Goal: Check status: Check status

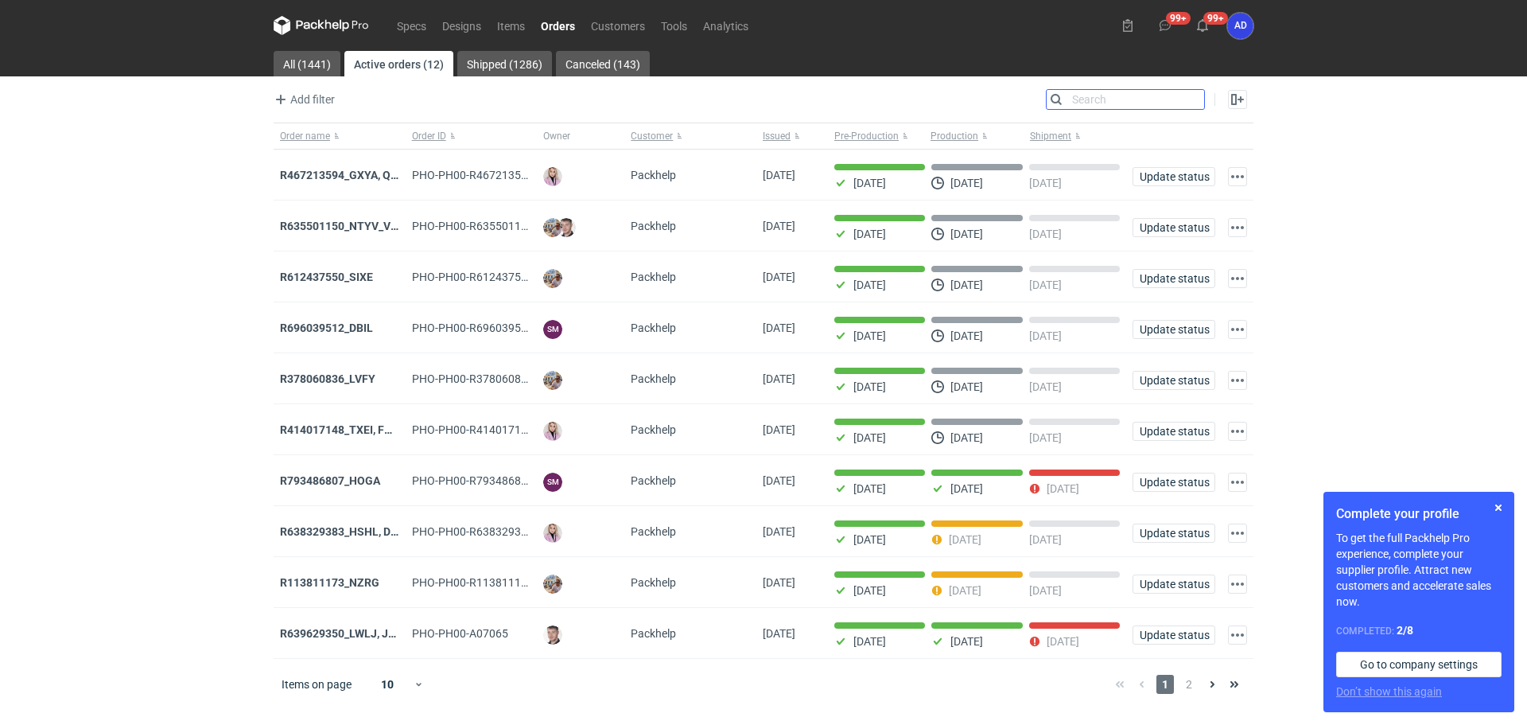
click at [1196, 99] on input "Search" at bounding box center [1125, 99] width 157 height 19
click at [353, 589] on strong "R113811173_NZRG" at bounding box center [329, 582] width 99 height 13
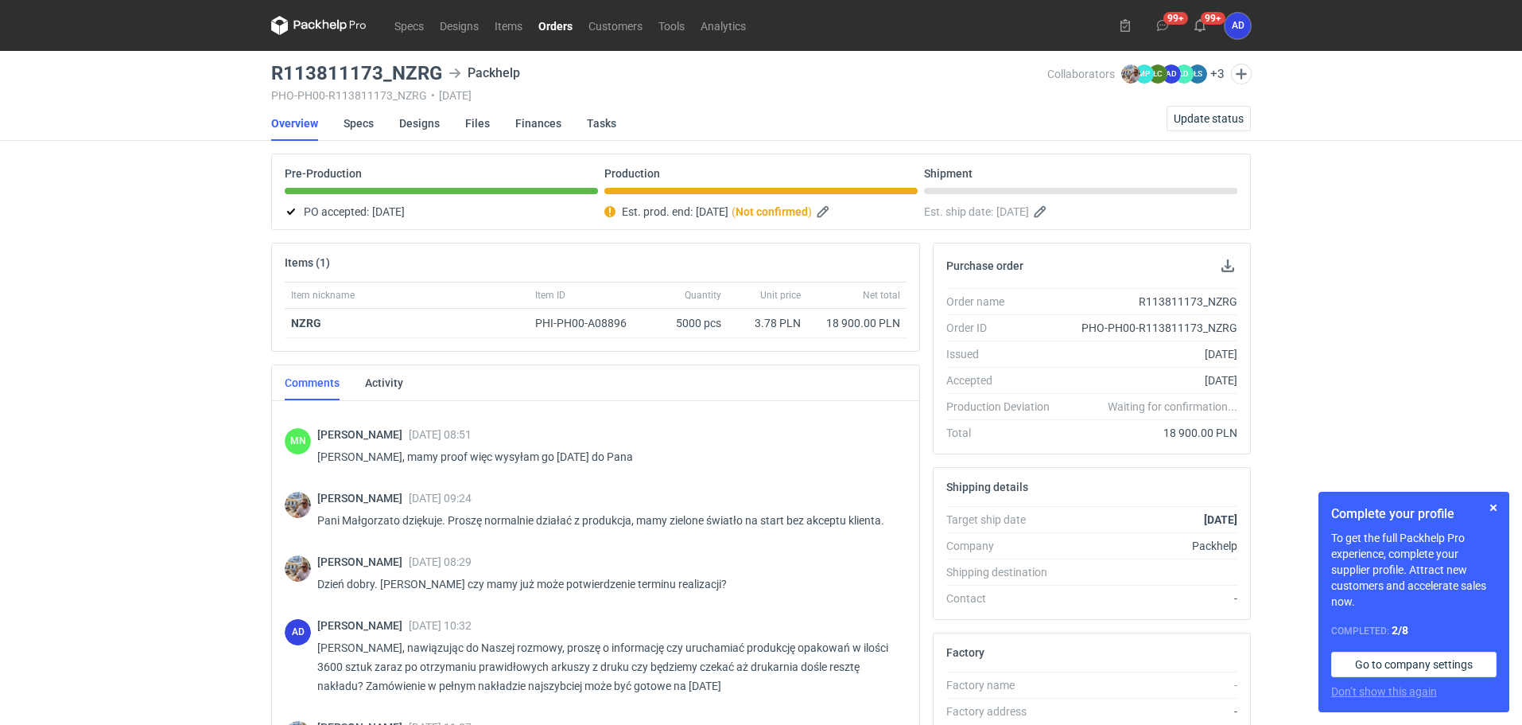
click at [558, 29] on link "Orders" at bounding box center [556, 25] width 50 height 19
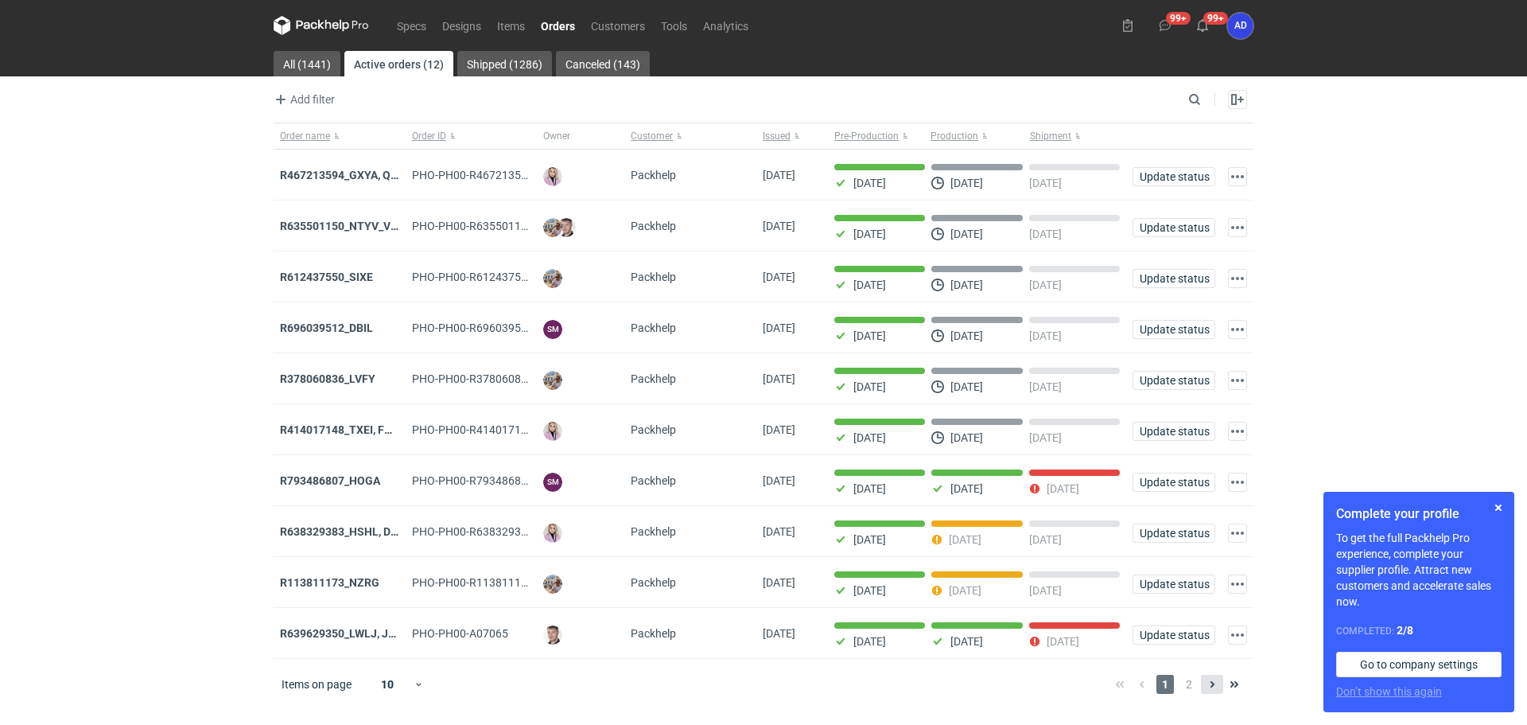
click at [1213, 690] on icon at bounding box center [1212, 684] width 13 height 13
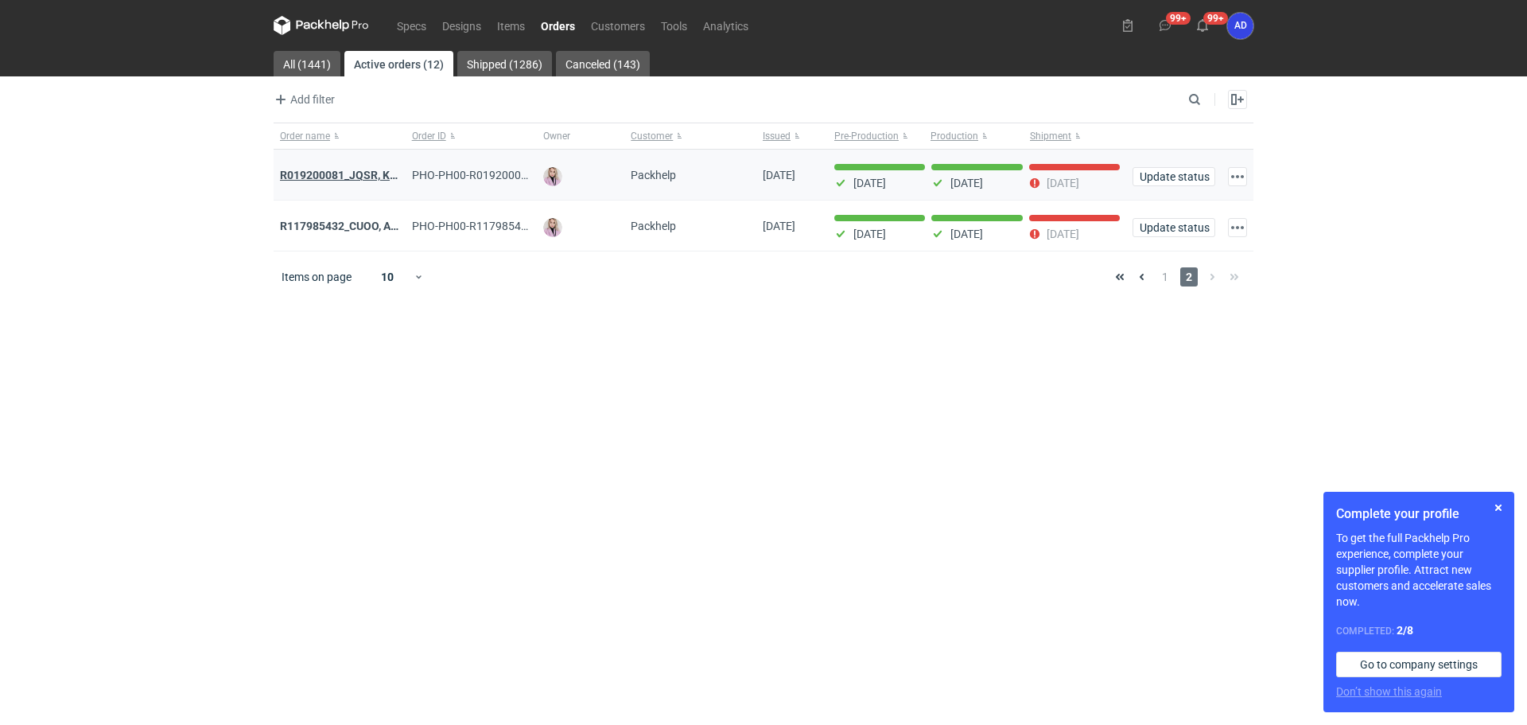
click at [337, 173] on strong "R019200081_JQSR, KAYL" at bounding box center [345, 175] width 130 height 13
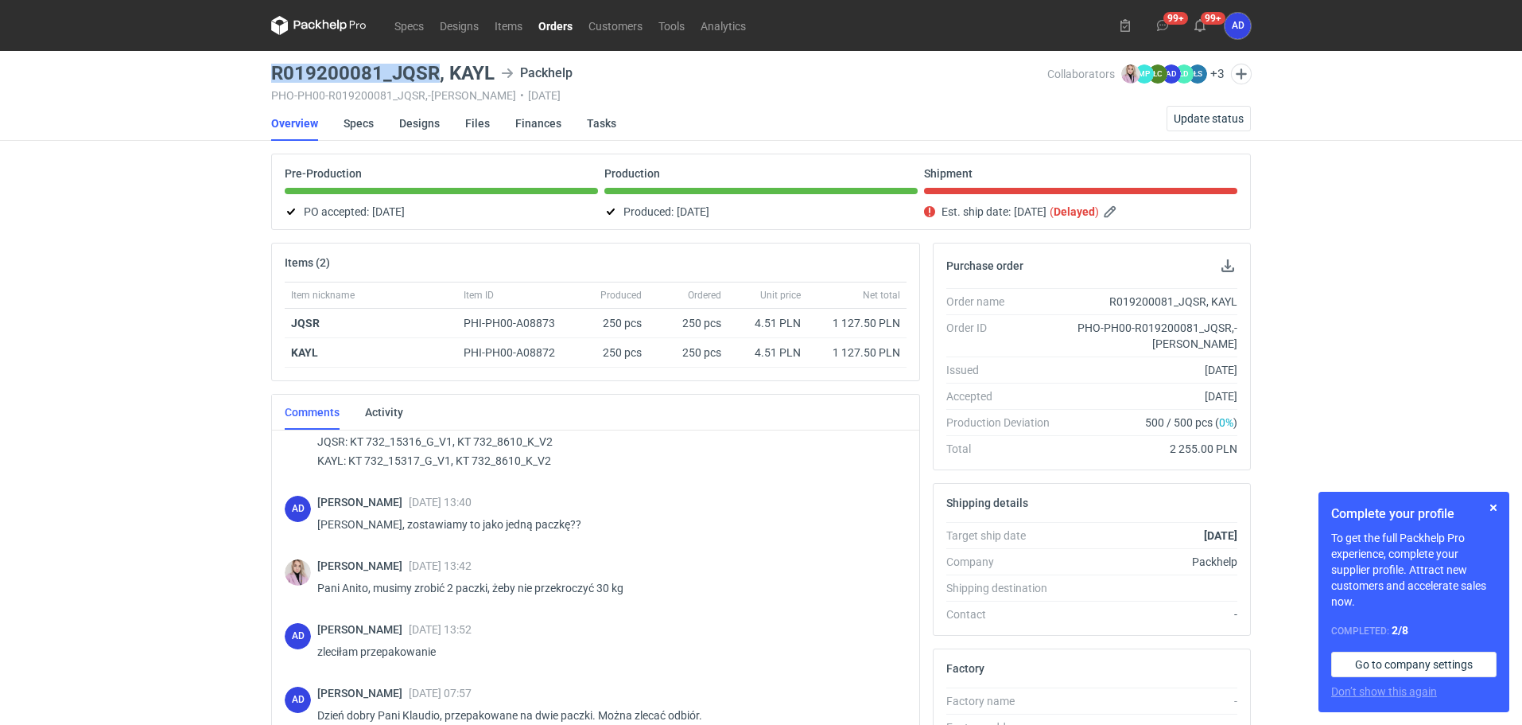
drag, startPoint x: 435, startPoint y: 72, endPoint x: 270, endPoint y: 72, distance: 165.4
click at [270, 72] on main "R019200081_JQSR, KAYL Packhelp PHO-PH00-R019200081_JQSR,-KAYL • 31/07/2025 Coll…" at bounding box center [761, 544] width 993 height 987
copy h3 "R019200081_JQSR"
click at [1205, 117] on span "Update status" at bounding box center [1209, 118] width 70 height 11
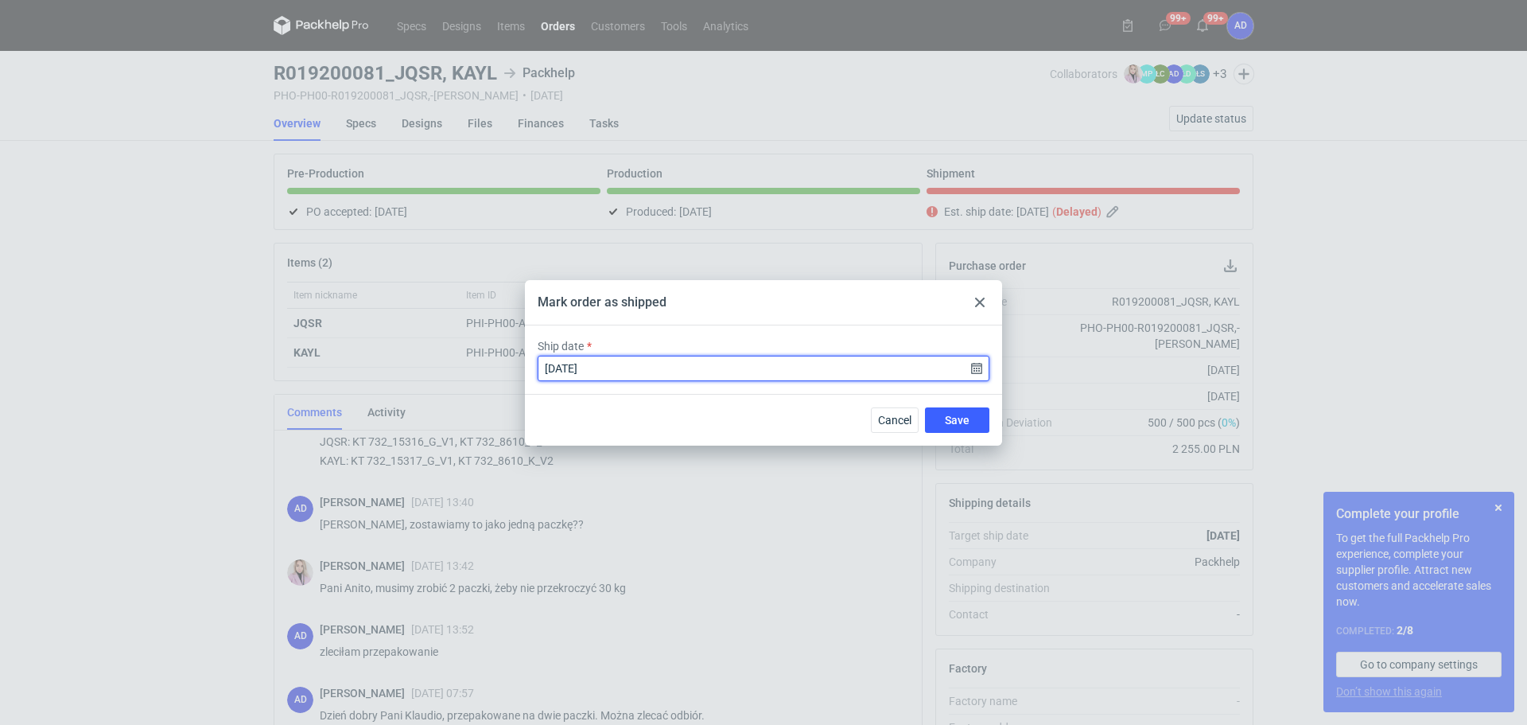
click at [971, 367] on input "2025-08-26" at bounding box center [764, 368] width 452 height 25
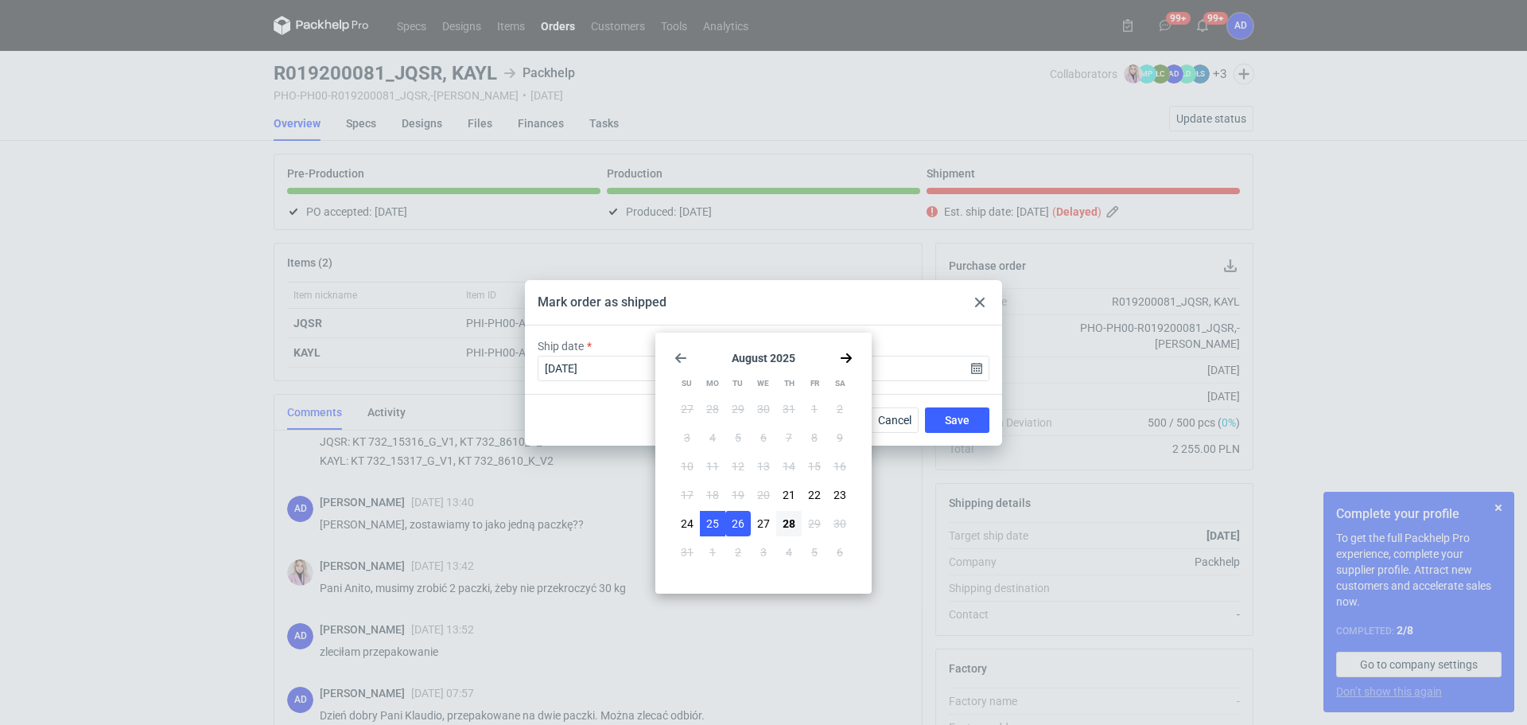
click at [710, 519] on span "25" at bounding box center [712, 523] width 13 height 16
type input "2025-08-25"
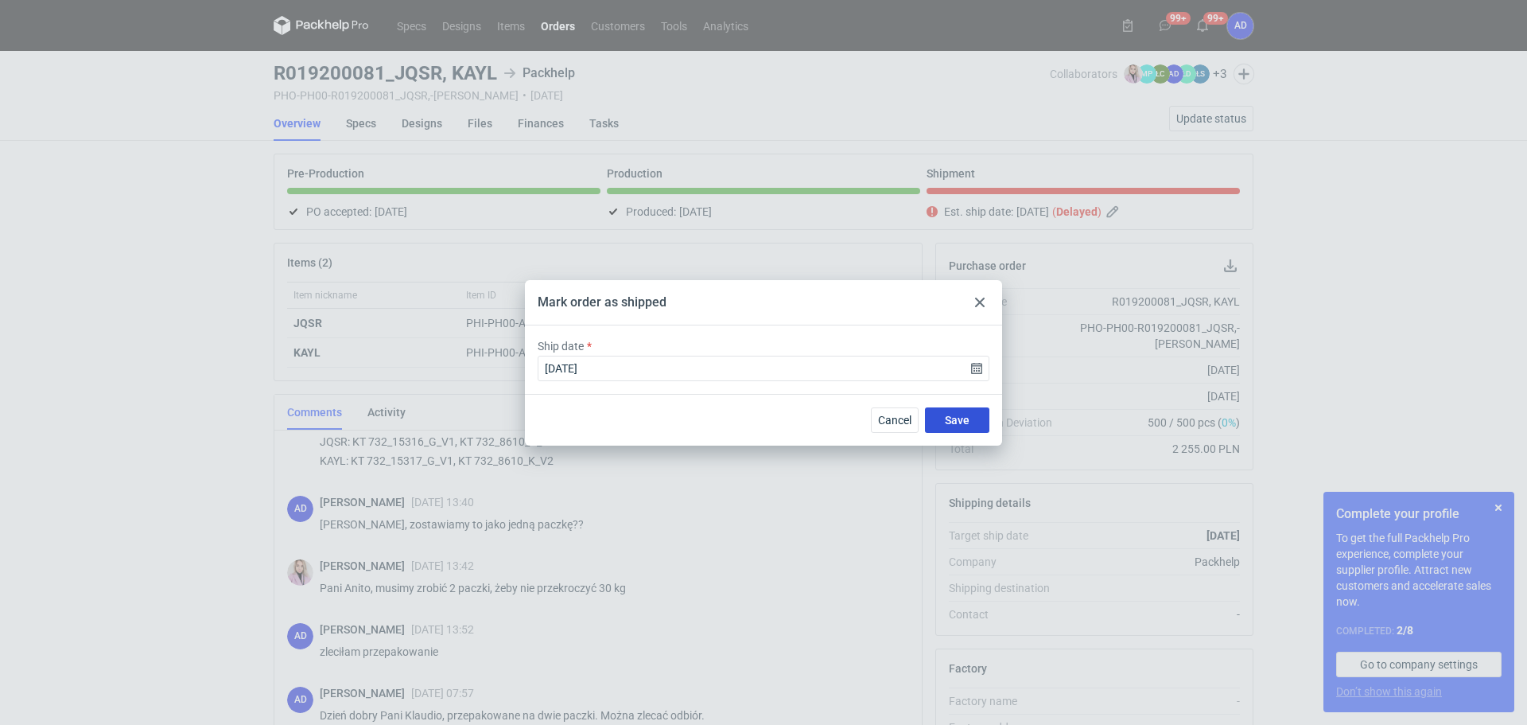
click at [951, 417] on span "Save" at bounding box center [957, 419] width 25 height 11
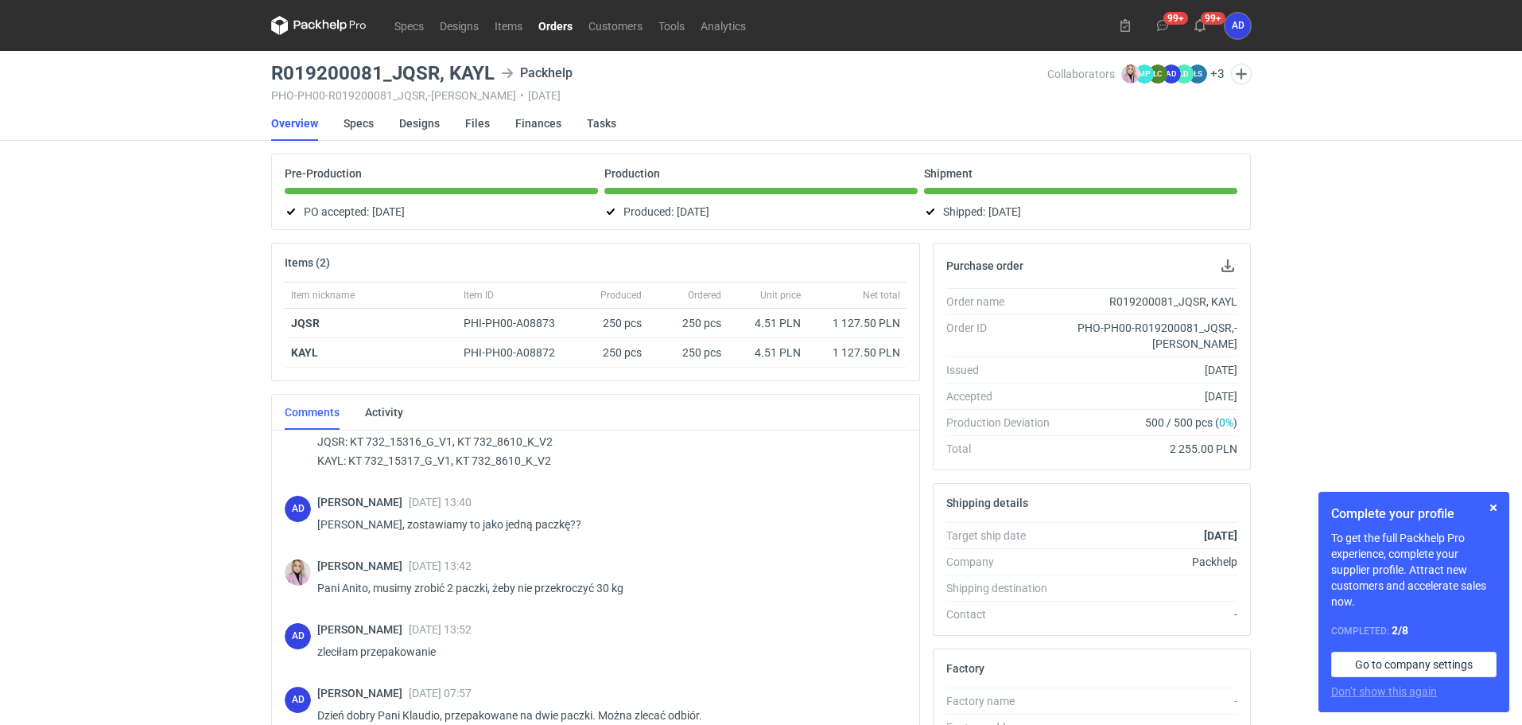
click at [555, 34] on link "Orders" at bounding box center [556, 25] width 50 height 19
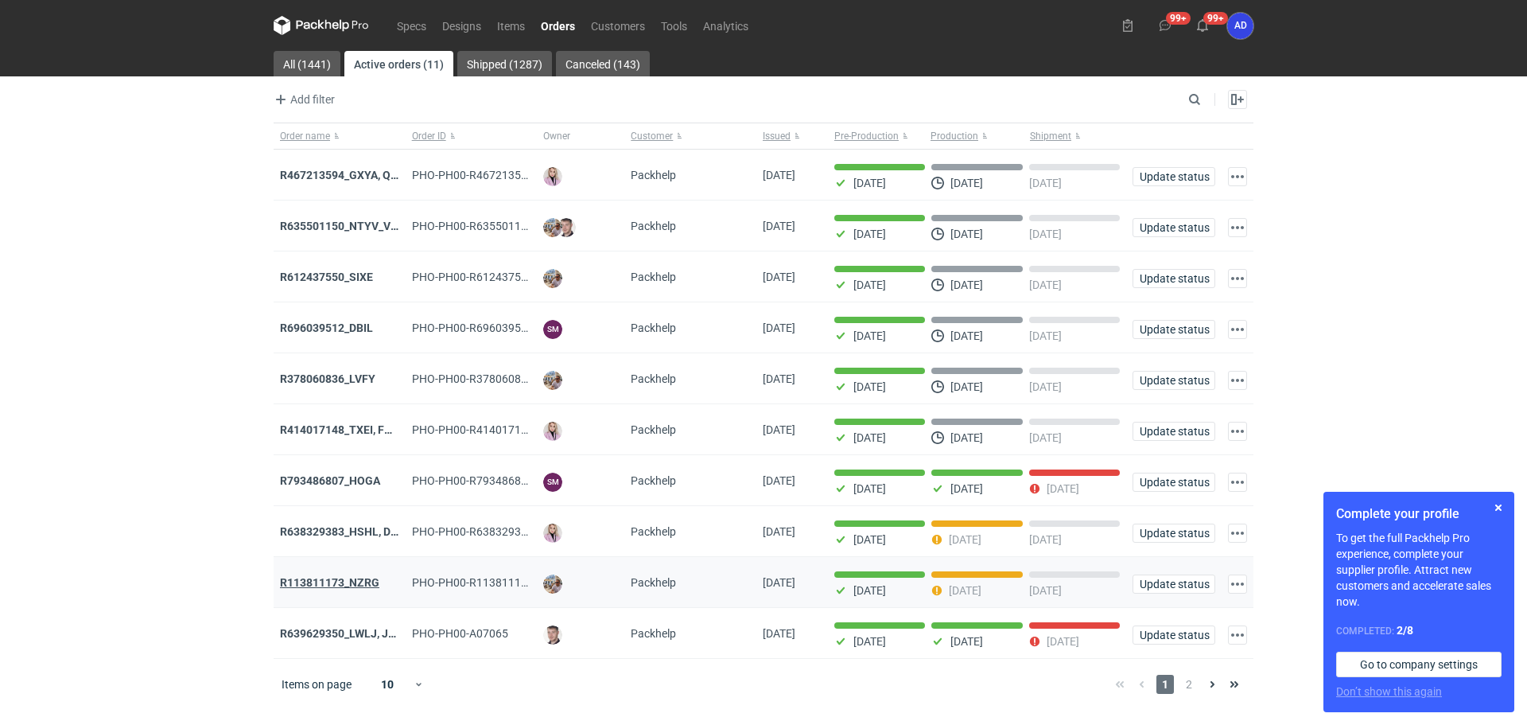
click at [346, 589] on strong "R113811173_NZRG" at bounding box center [329, 582] width 99 height 13
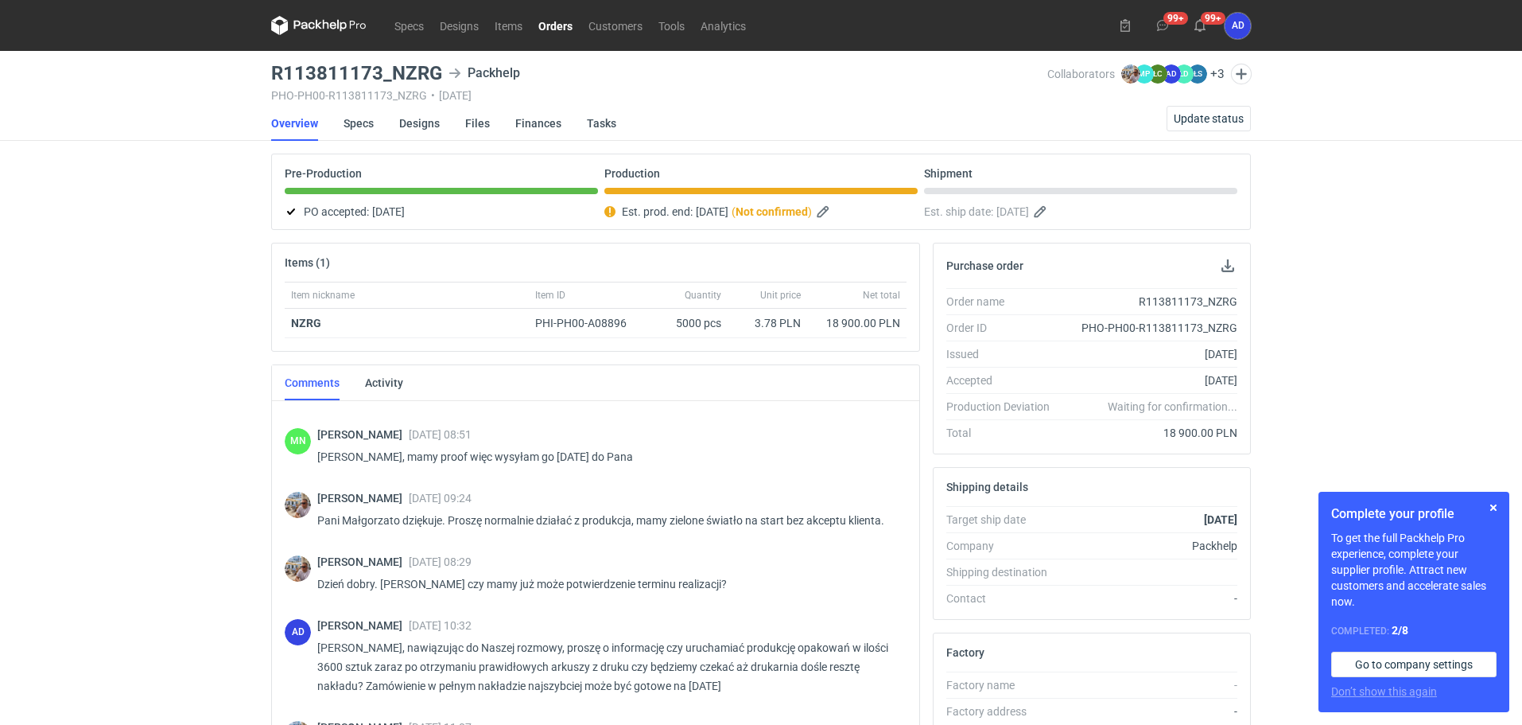
click at [558, 25] on link "Orders" at bounding box center [556, 25] width 50 height 19
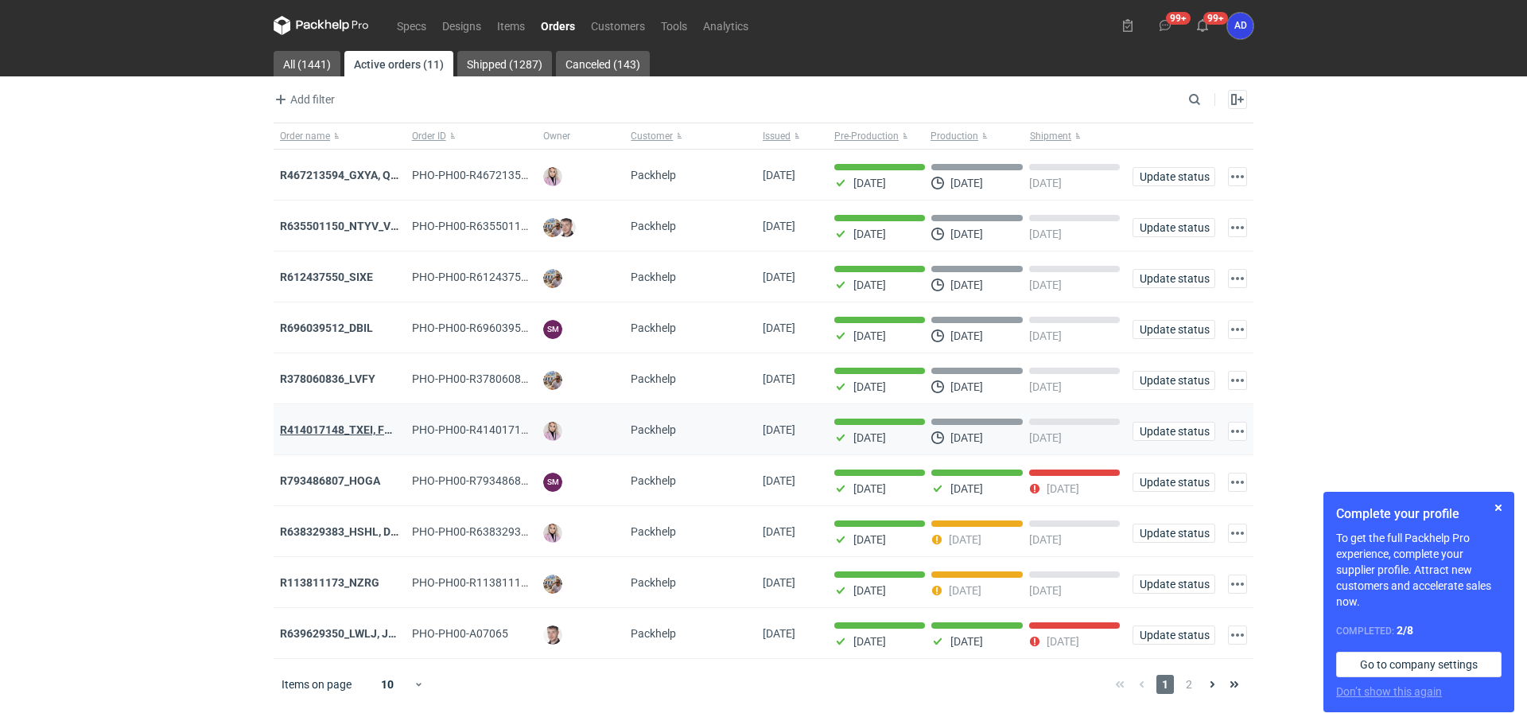
click at [340, 436] on strong "R414017148_TXEI, FODU, EARC" at bounding box center [359, 429] width 159 height 13
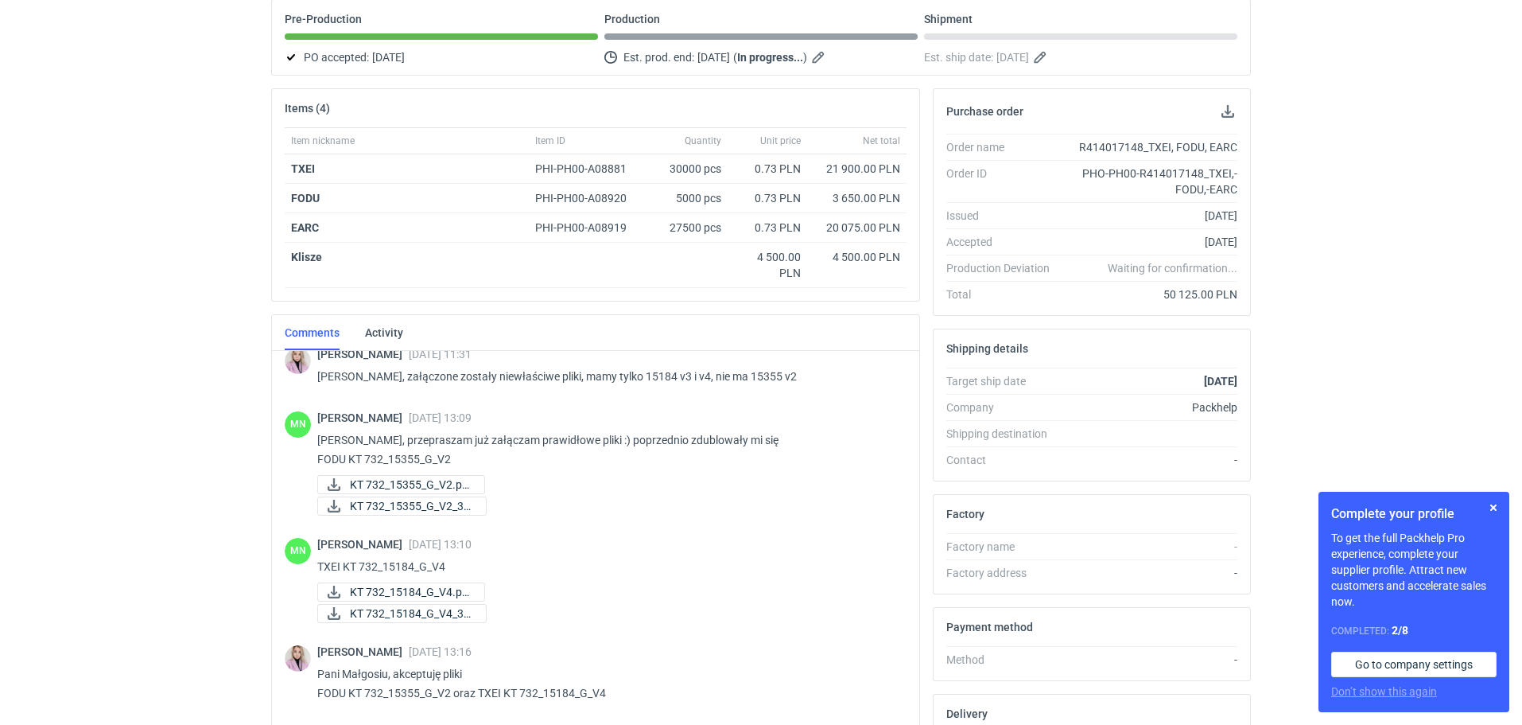
scroll to position [918, 0]
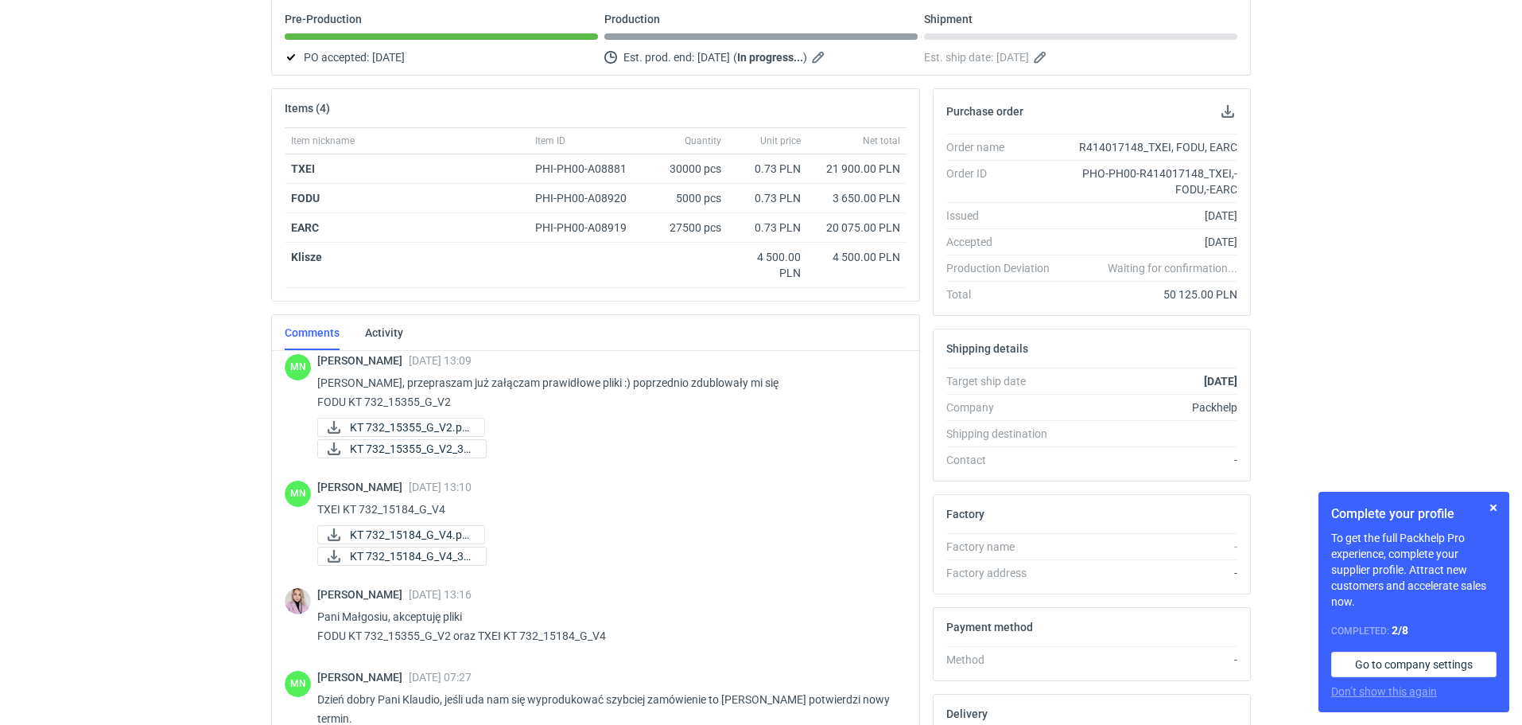
drag, startPoint x: 1154, startPoint y: 386, endPoint x: 1238, endPoint y: 379, distance: 83.8
click at [1238, 379] on div "Target ship date [DATE] Company Packhelp Shipping destination Contact -" at bounding box center [1092, 423] width 317 height 113
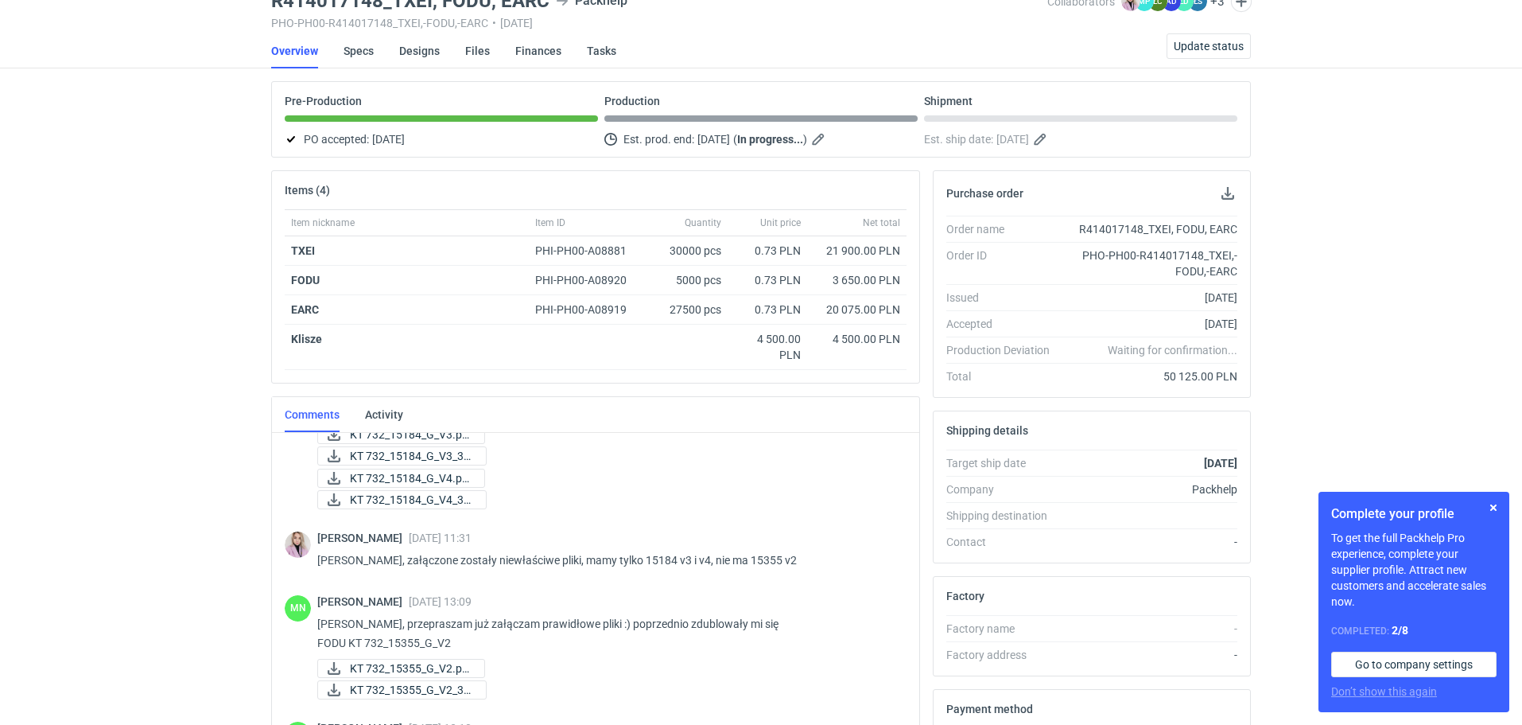
scroll to position [0, 0]
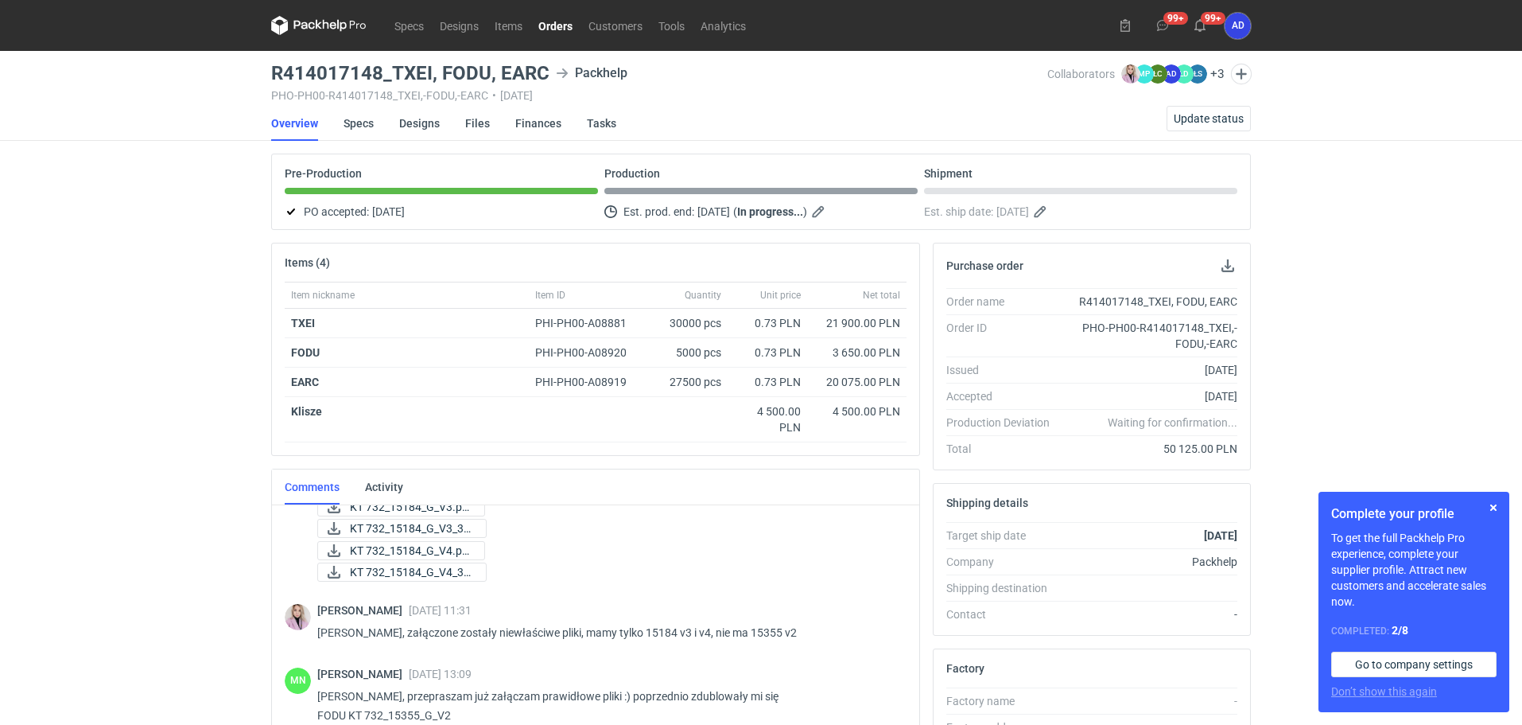
click at [558, 25] on link "Orders" at bounding box center [556, 25] width 50 height 19
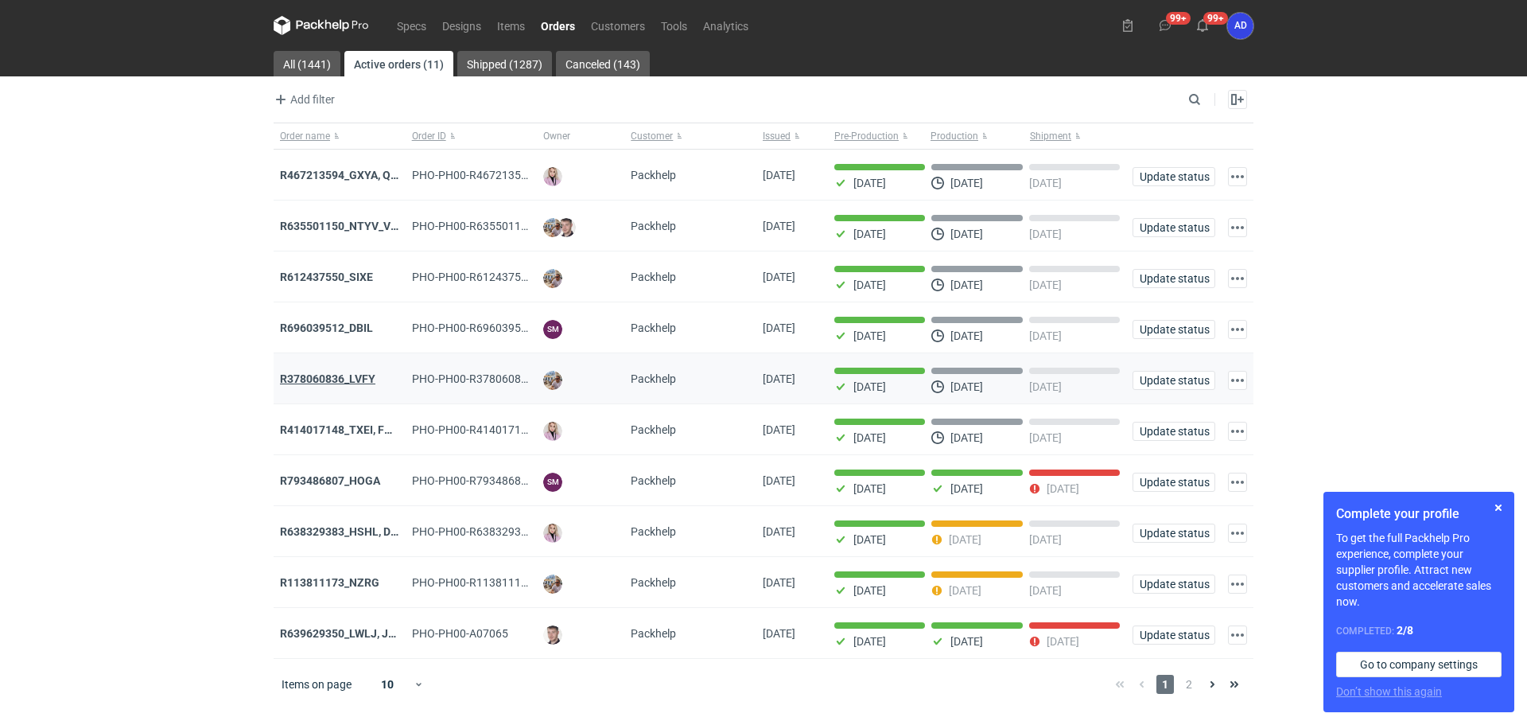
click at [337, 383] on strong "R378060836_LVFY" at bounding box center [327, 378] width 95 height 13
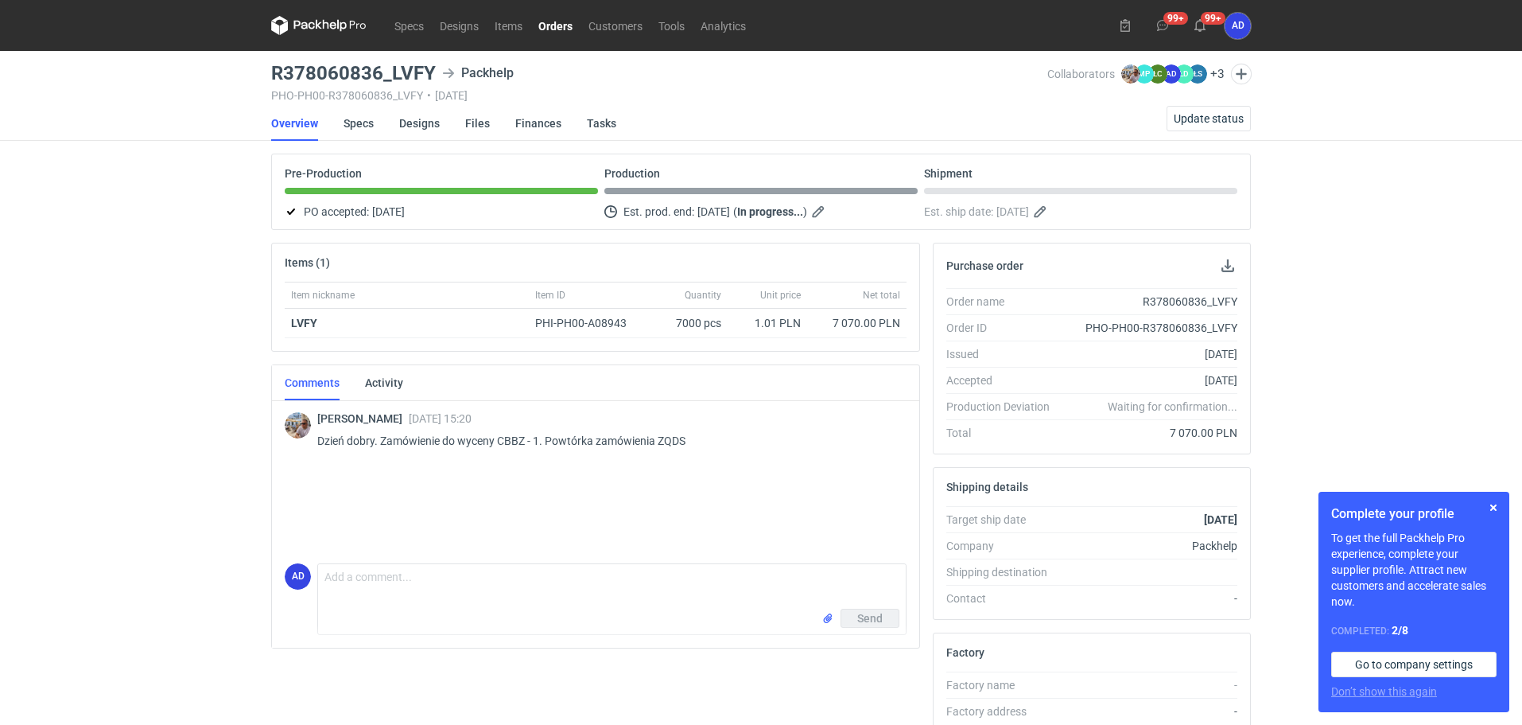
click at [571, 29] on link "Orders" at bounding box center [556, 25] width 50 height 19
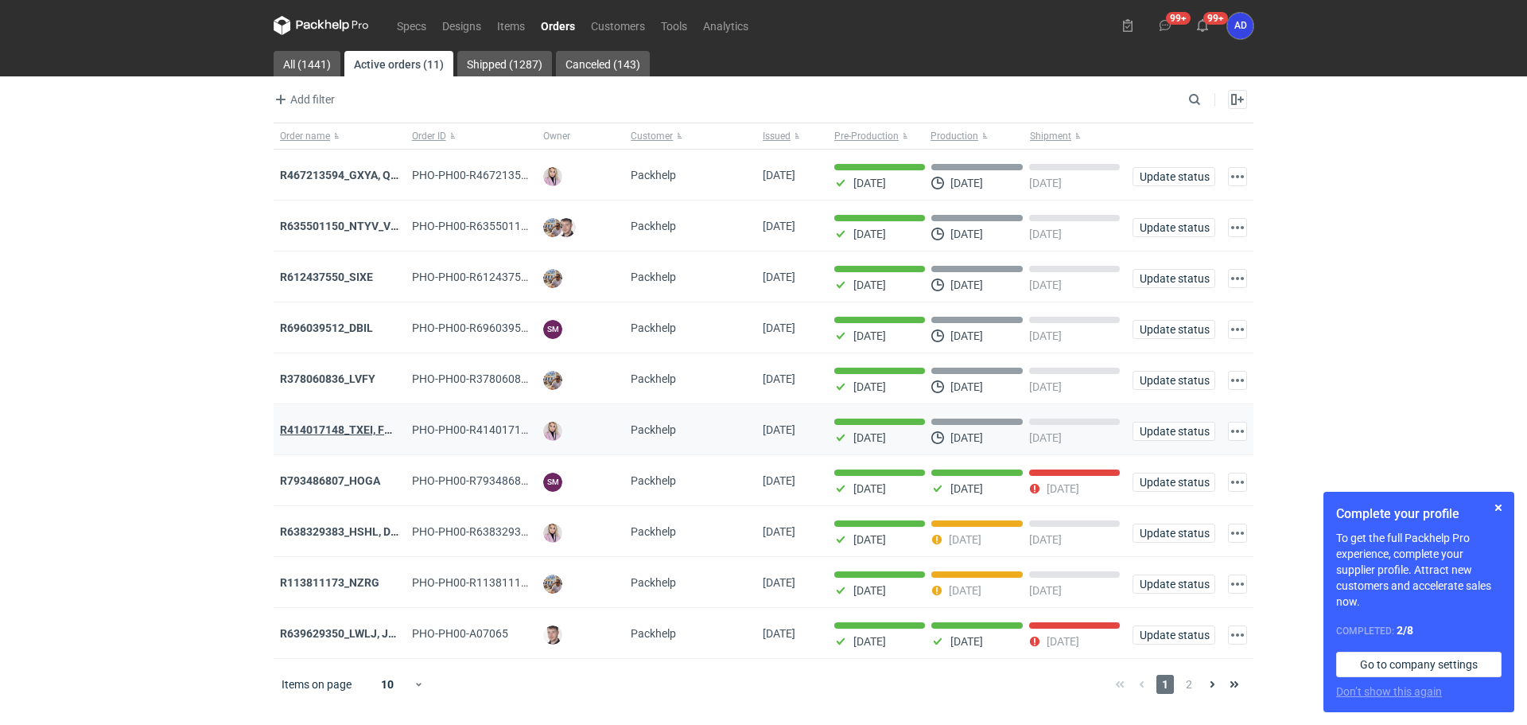
click at [352, 430] on strong "R414017148_TXEI, FODU, EARC" at bounding box center [359, 429] width 159 height 13
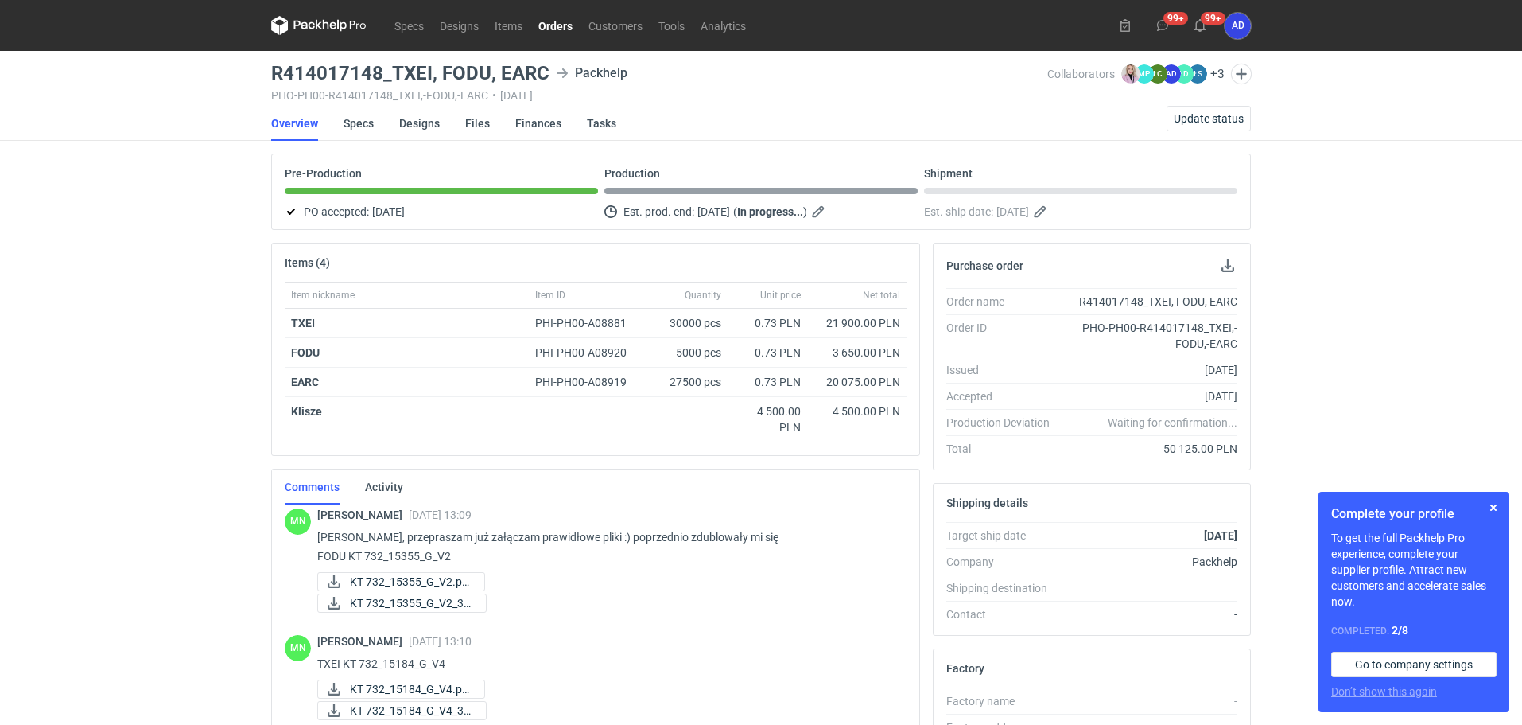
click at [579, 22] on link "Orders" at bounding box center [556, 25] width 50 height 19
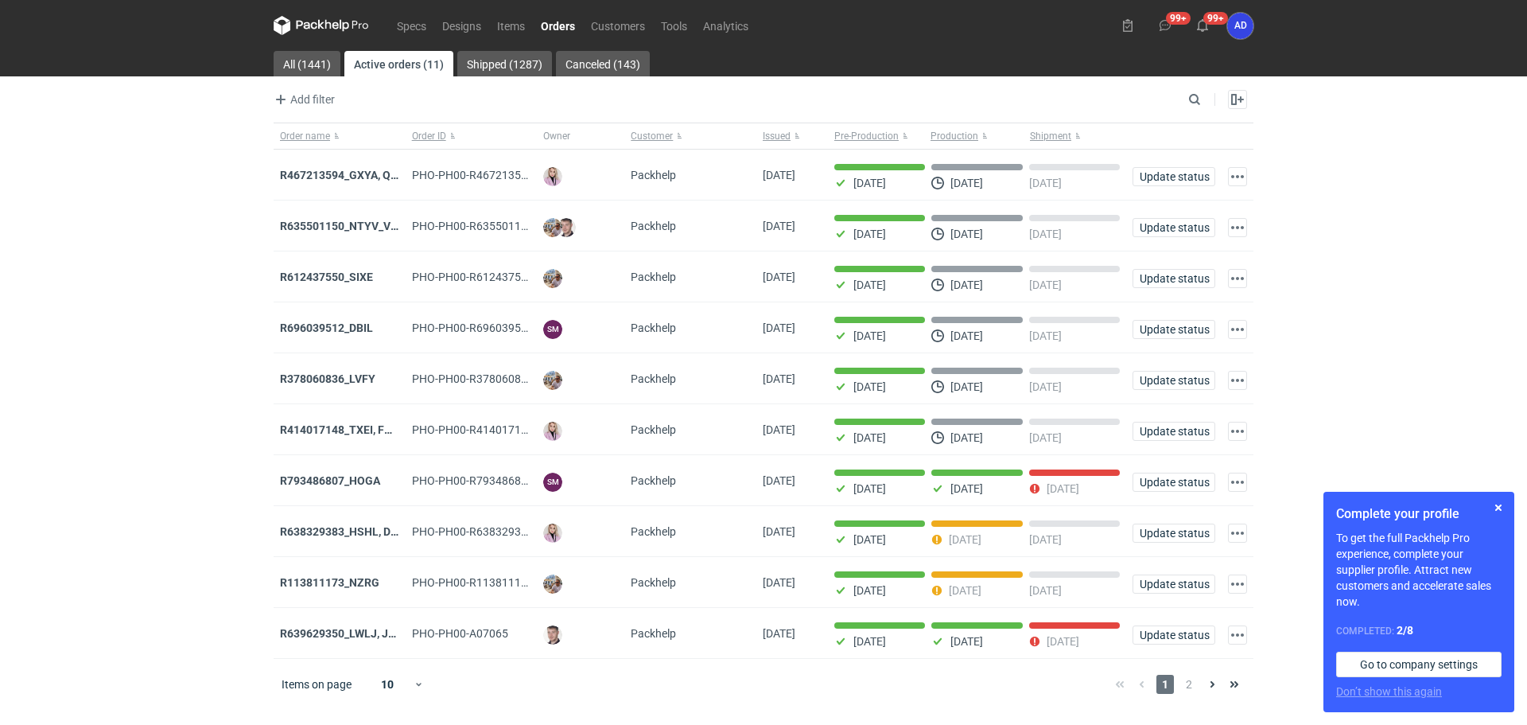
click at [574, 32] on link "Orders" at bounding box center [558, 25] width 50 height 19
click at [1192, 100] on input "Search" at bounding box center [1125, 99] width 157 height 19
type input "DETO"
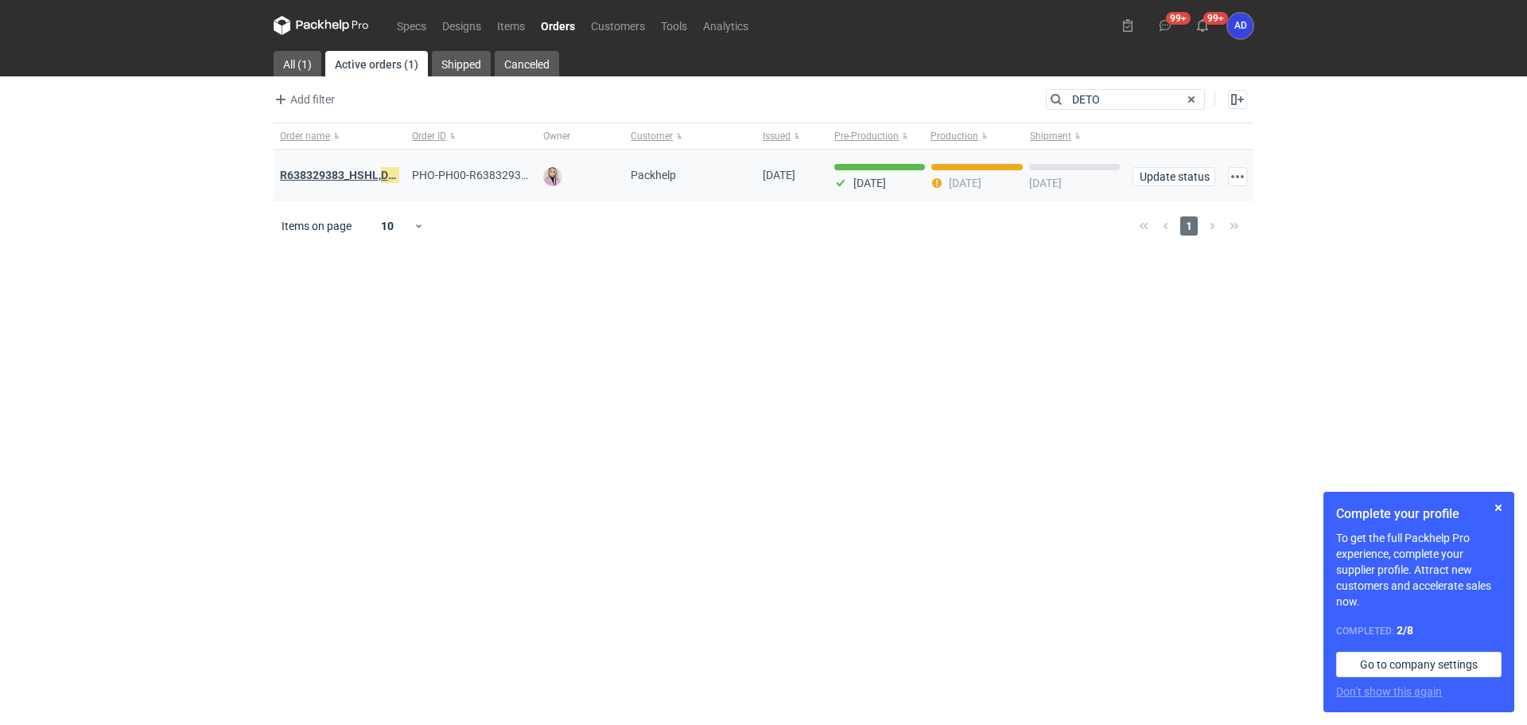
click at [365, 180] on strong "R638329383_HSHL, DETO" at bounding box center [345, 174] width 130 height 17
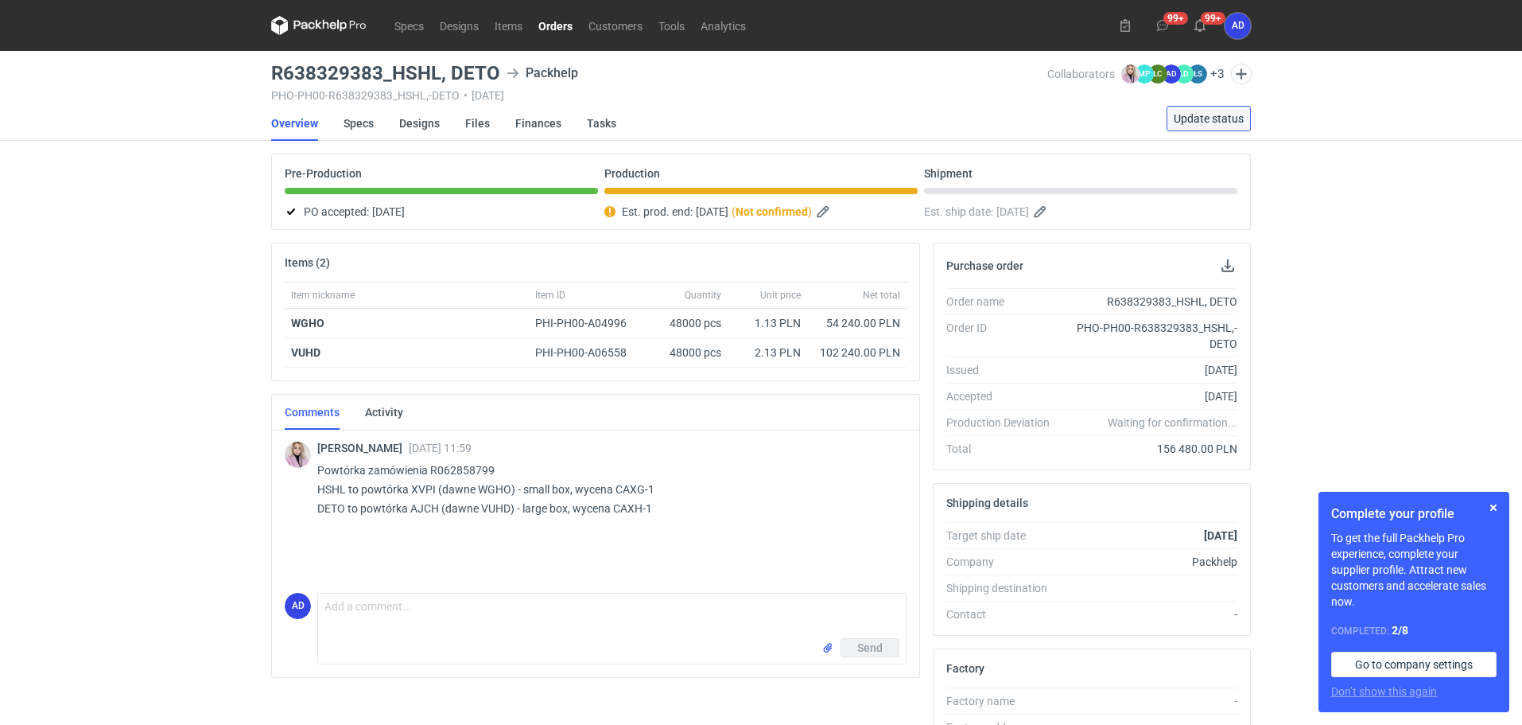
click at [1203, 120] on span "Update status" at bounding box center [1209, 118] width 70 height 11
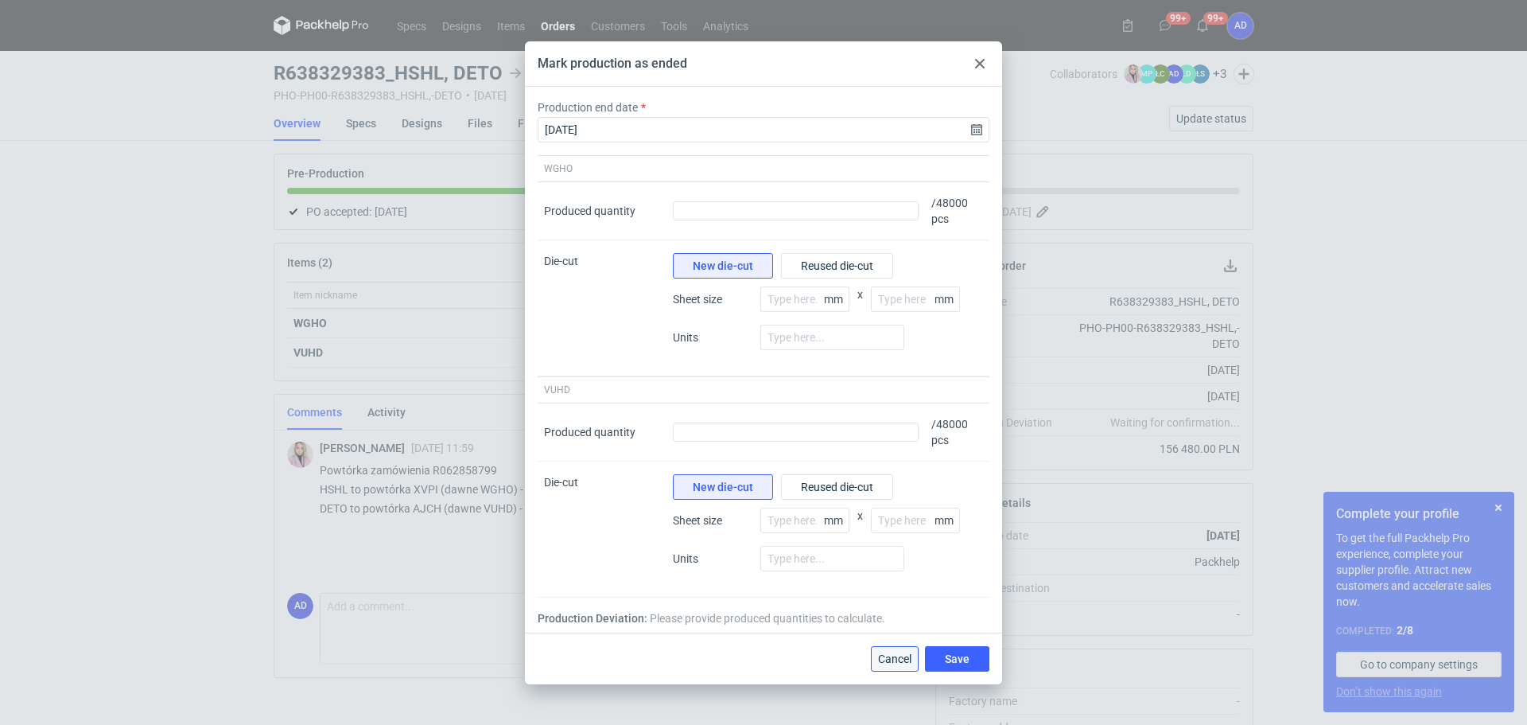
click at [892, 653] on span "Cancel" at bounding box center [894, 658] width 33 height 11
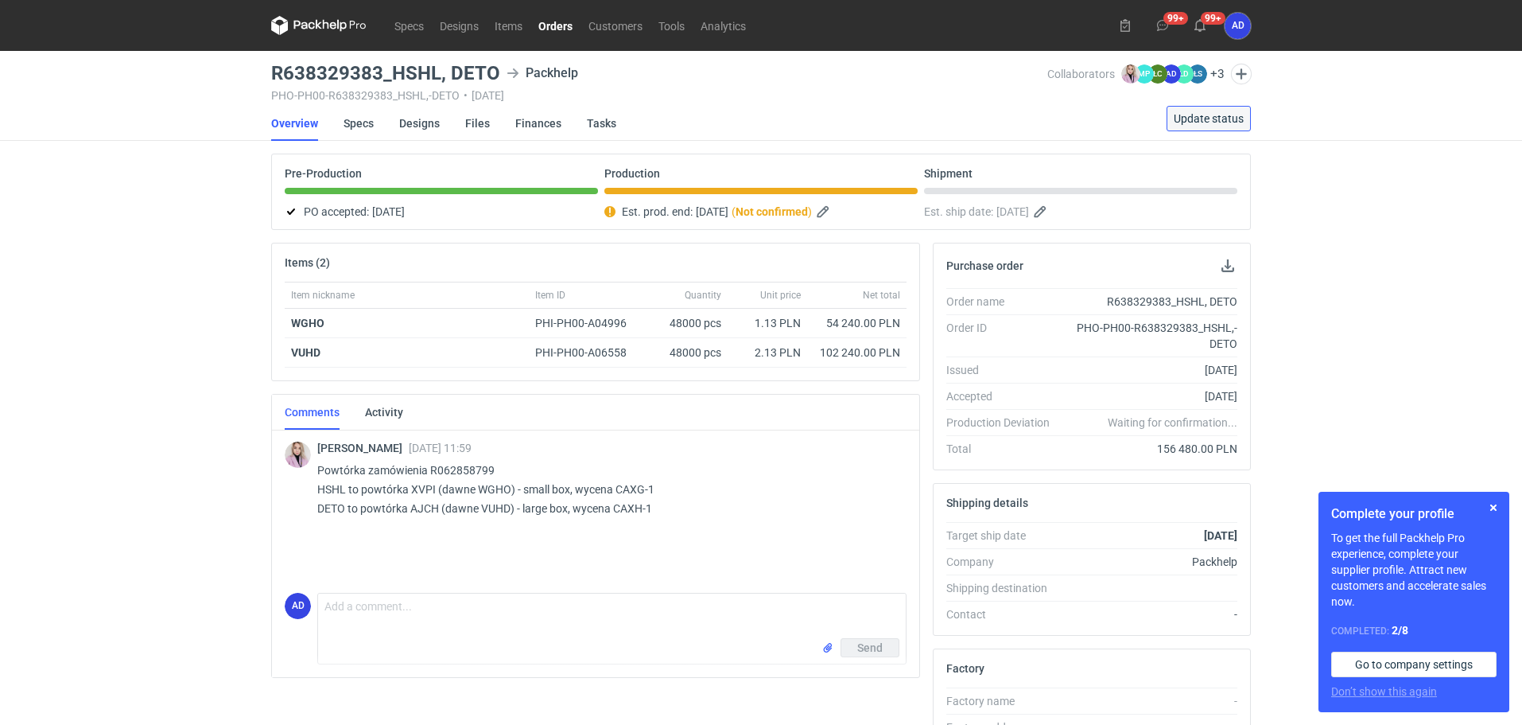
click at [1191, 115] on span "Update status" at bounding box center [1209, 118] width 70 height 11
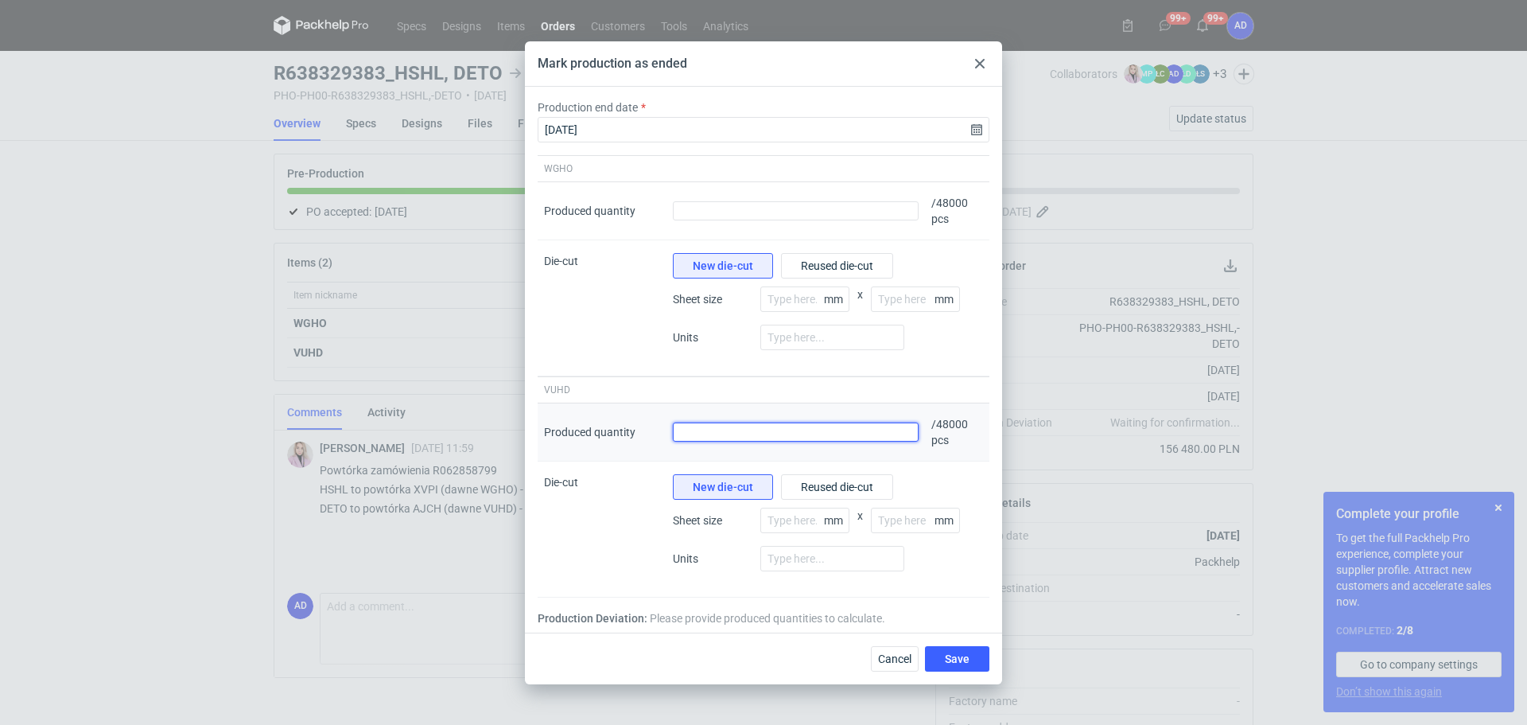
click at [799, 425] on input "Produced quantity" at bounding box center [796, 431] width 246 height 19
type input "48205"
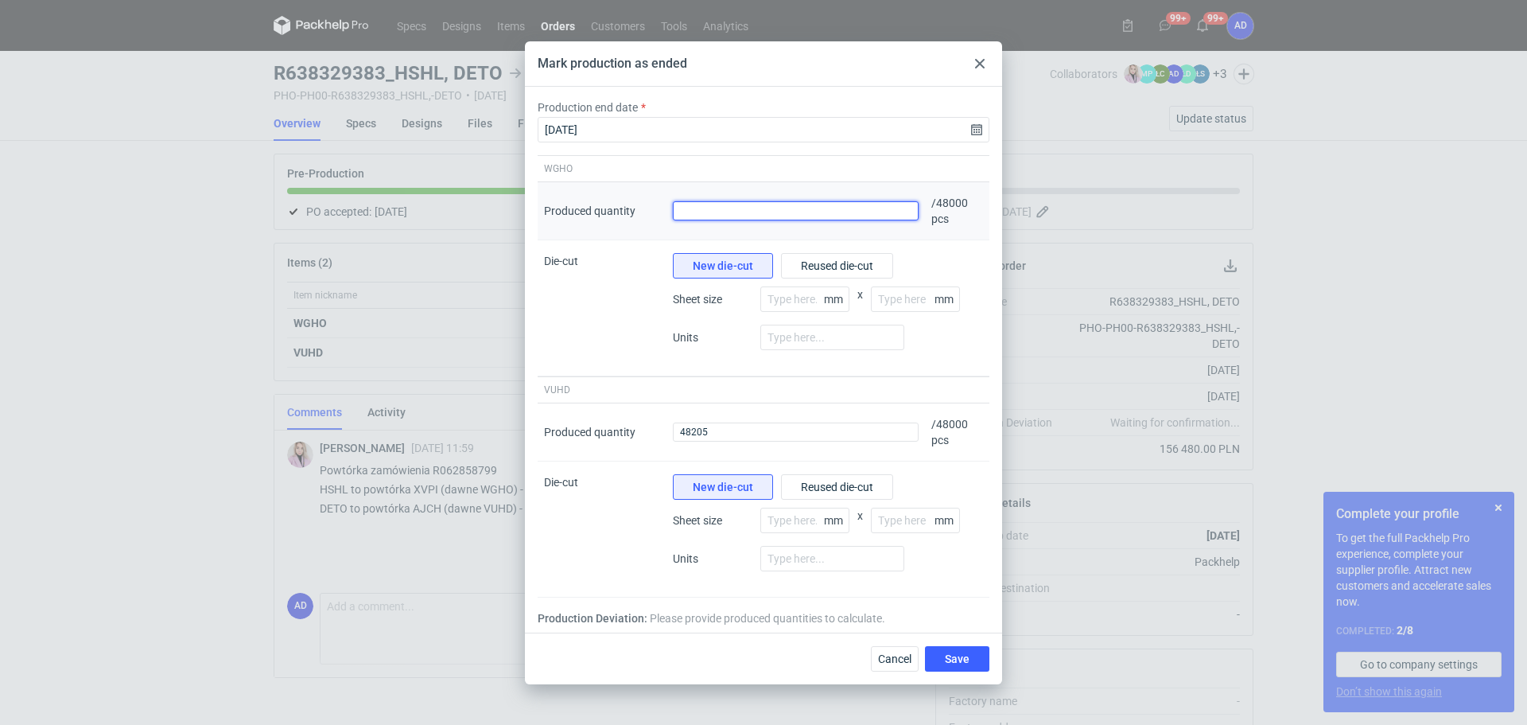
click at [795, 208] on input "Produced quantity" at bounding box center [796, 210] width 246 height 19
type input "48605"
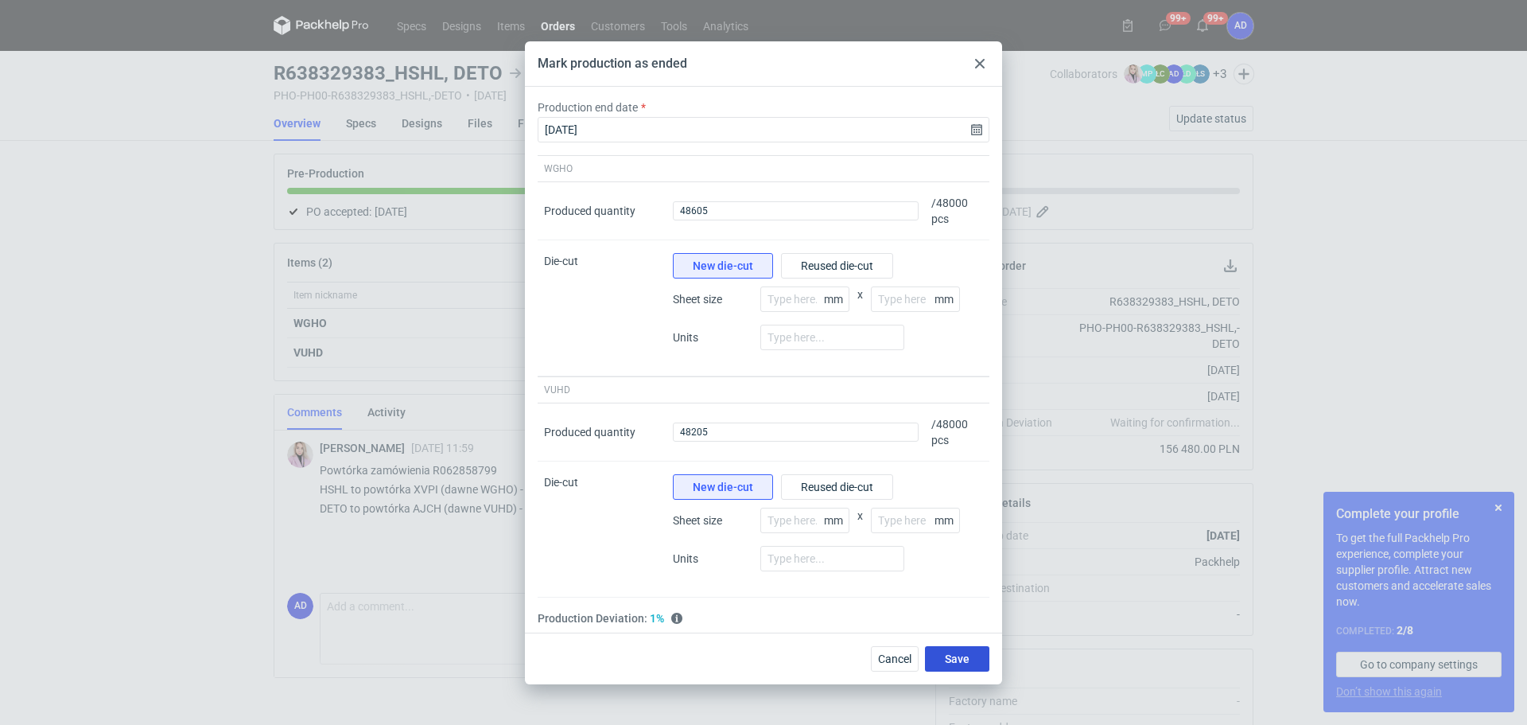
click at [957, 659] on span "Save" at bounding box center [957, 658] width 25 height 11
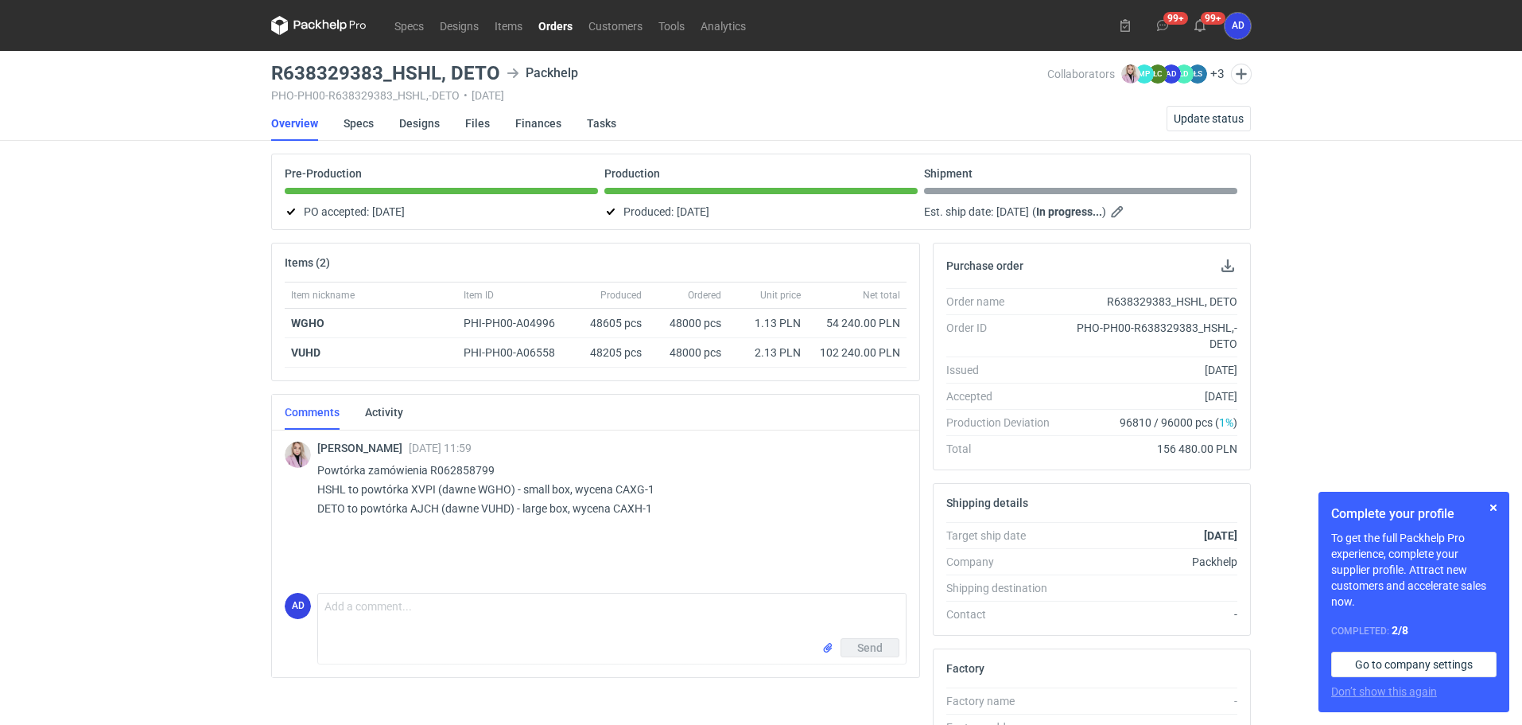
click at [553, 18] on link "Orders" at bounding box center [556, 25] width 50 height 19
